Goal: Find specific page/section: Find specific page/section

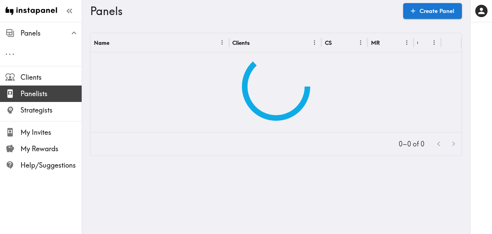
click at [31, 91] on span "Panelists" at bounding box center [51, 94] width 61 height 10
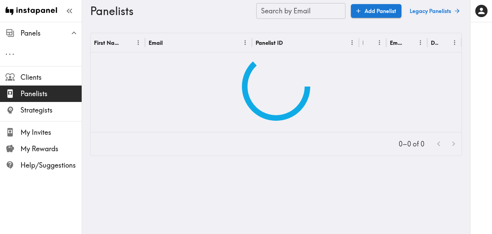
click at [298, 13] on input "Search by Email" at bounding box center [300, 11] width 89 height 16
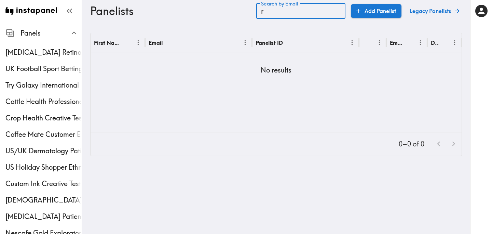
type input "r"
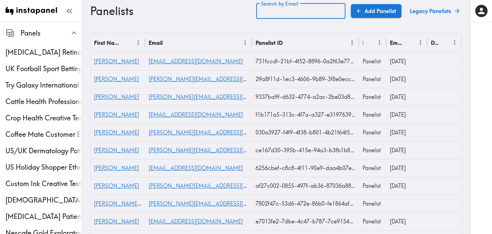
paste input "text"
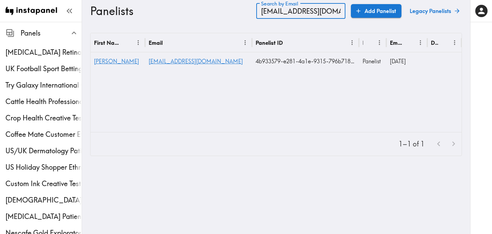
type input "[EMAIL_ADDRESS][DOMAIN_NAME]"
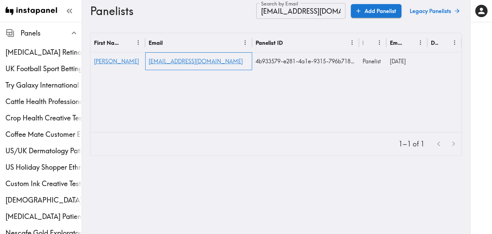
click at [189, 65] on div "[EMAIL_ADDRESS][DOMAIN_NAME]" at bounding box center [198, 61] width 107 height 18
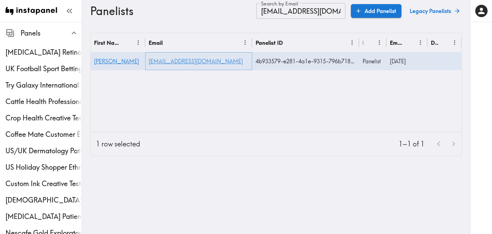
click at [191, 60] on link "[EMAIL_ADDRESS][DOMAIN_NAME]" at bounding box center [196, 61] width 94 height 7
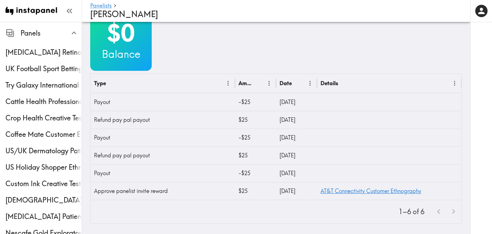
scroll to position [289, 0]
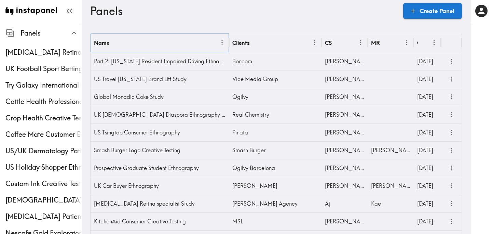
click at [221, 42] on icon "Menu" at bounding box center [222, 42] width 7 height 7
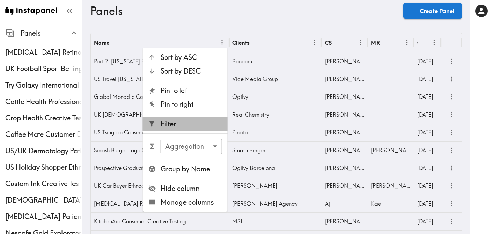
click at [179, 125] on span "Filter" at bounding box center [192, 124] width 62 height 10
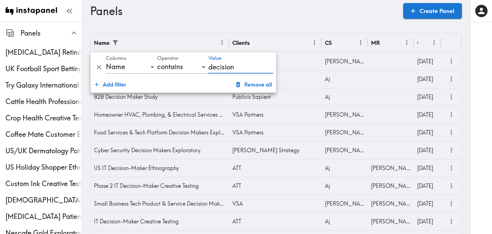
type input "decision"
click at [329, 34] on div "CS" at bounding box center [340, 42] width 31 height 19
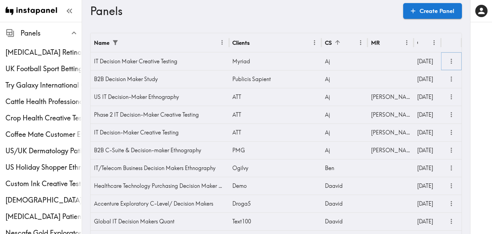
click at [452, 65] on button "more" at bounding box center [451, 61] width 11 height 11
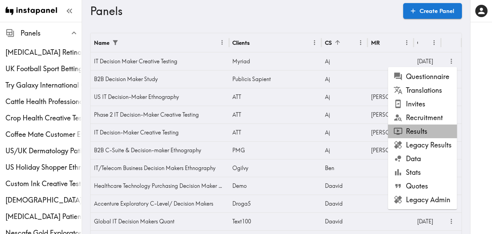
click at [430, 134] on li "Results" at bounding box center [422, 131] width 69 height 14
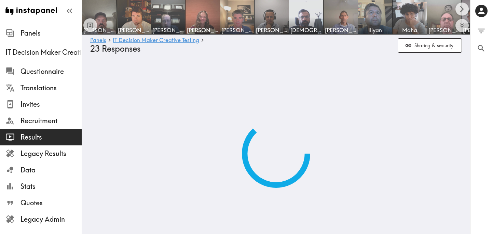
click at [442, 19] on img at bounding box center [444, 17] width 36 height 36
